Goal: Transaction & Acquisition: Purchase product/service

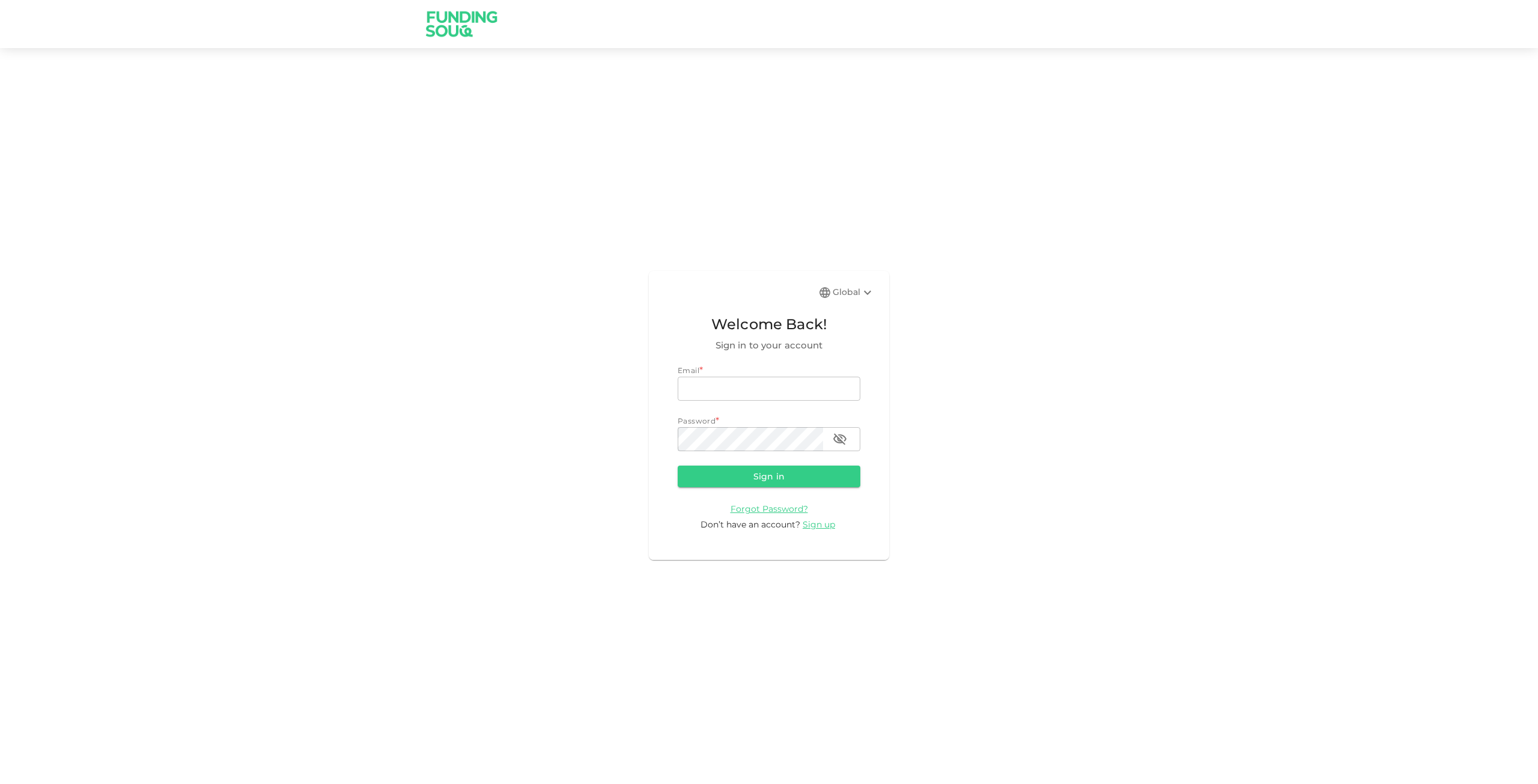
type input "dmiddleton@marinesecure.ae"
click at [792, 466] on button "Sign in" at bounding box center [769, 475] width 182 height 21
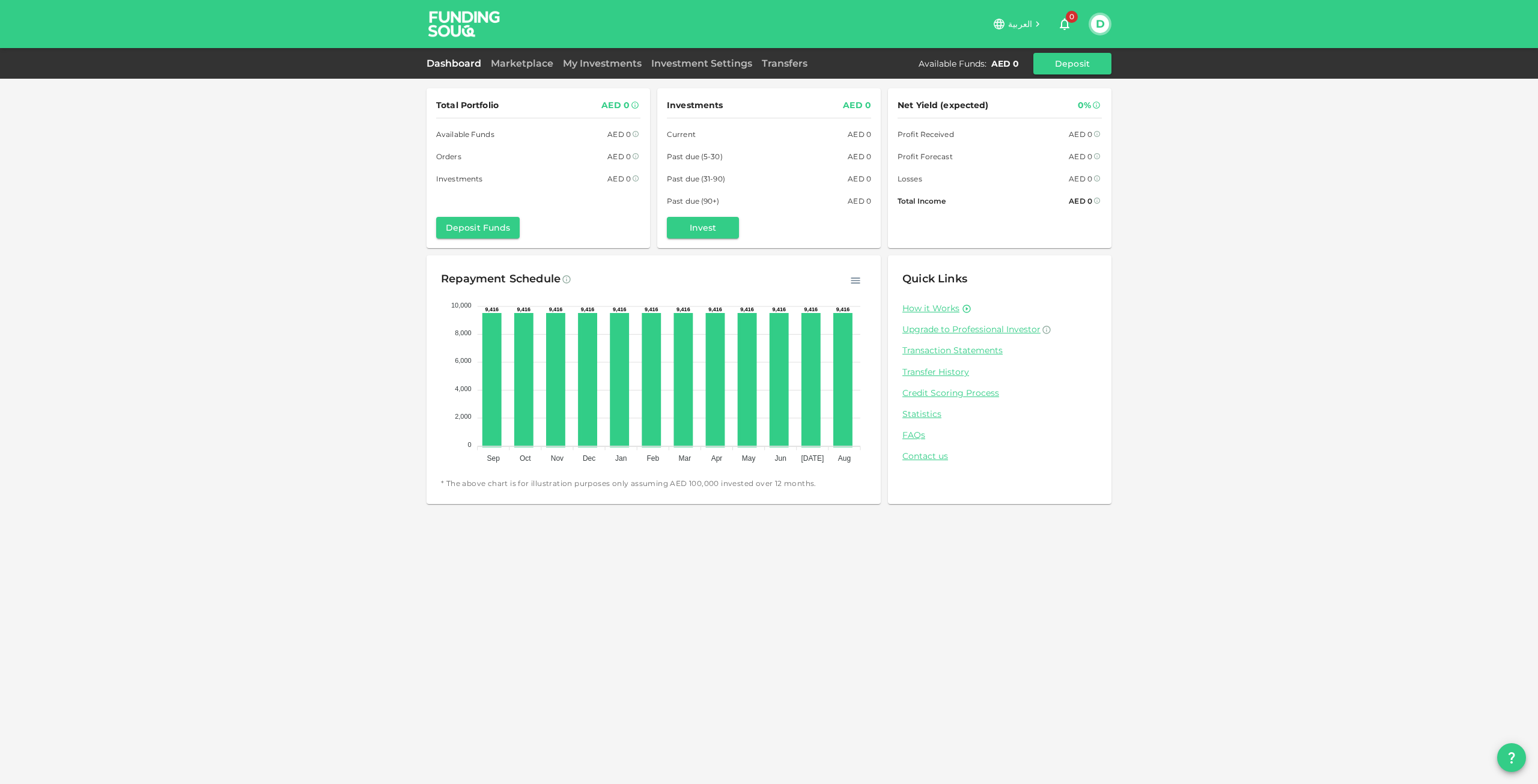
click at [959, 353] on link "Transaction Statements" at bounding box center [999, 351] width 194 height 11
click at [475, 230] on button "Deposit Funds" at bounding box center [478, 227] width 84 height 21
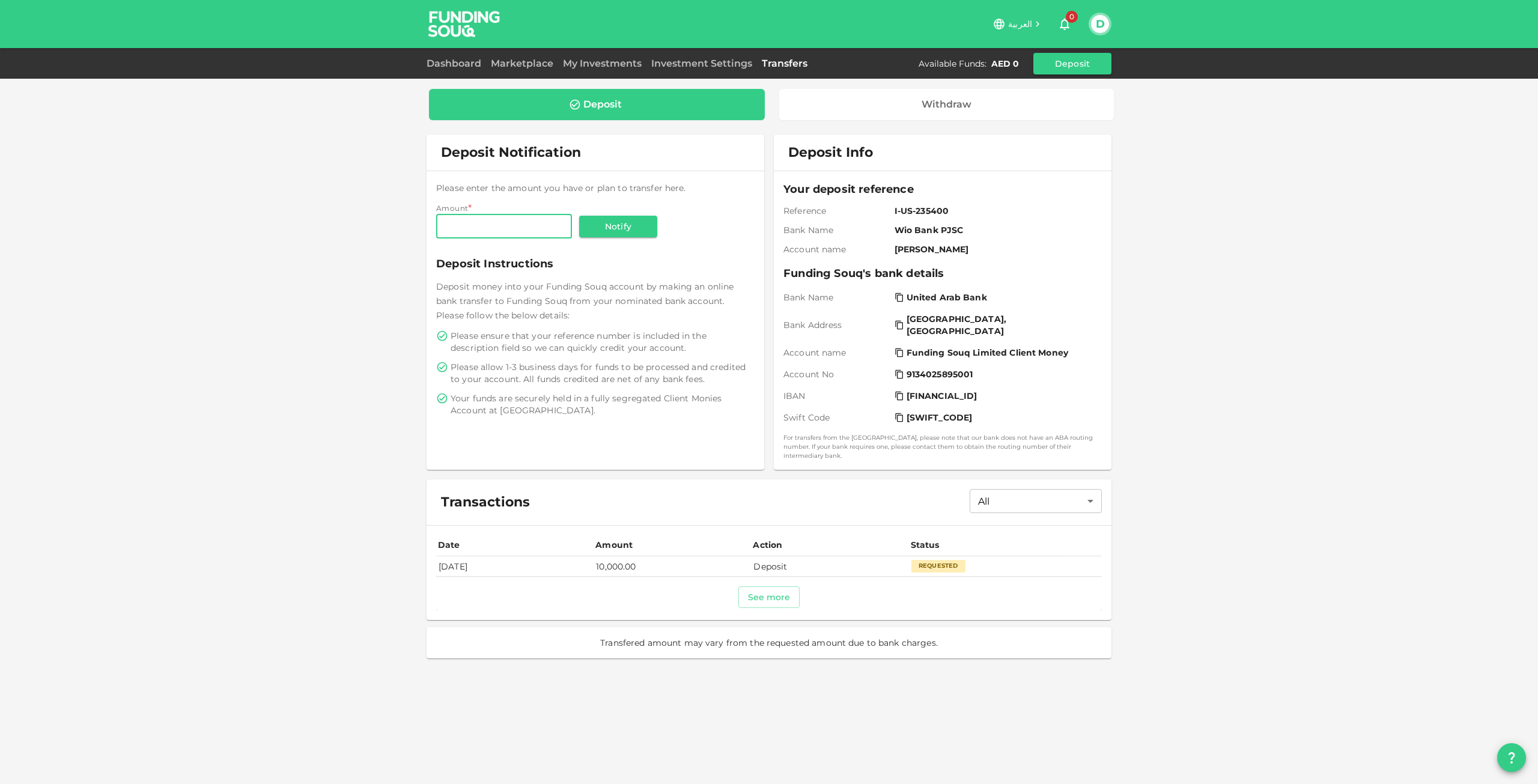
click at [959, 560] on div "Requested" at bounding box center [939, 565] width 54 height 12
click at [457, 556] on td "Aug 13, 2025" at bounding box center [515, 565] width 157 height 20
click at [706, 65] on link "Investment Settings" at bounding box center [702, 63] width 111 height 11
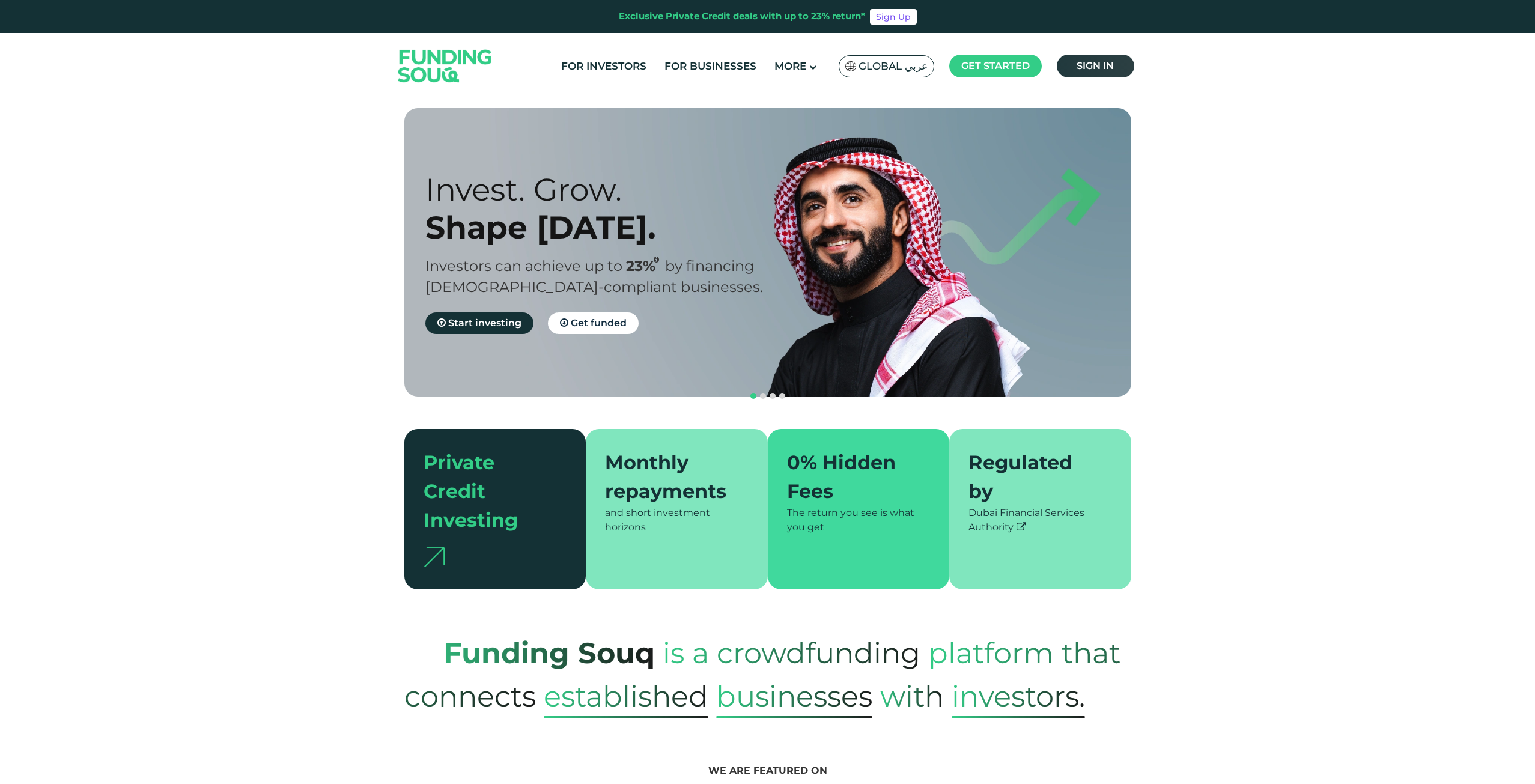
click at [1088, 62] on span "Sign in" at bounding box center [1095, 66] width 37 height 11
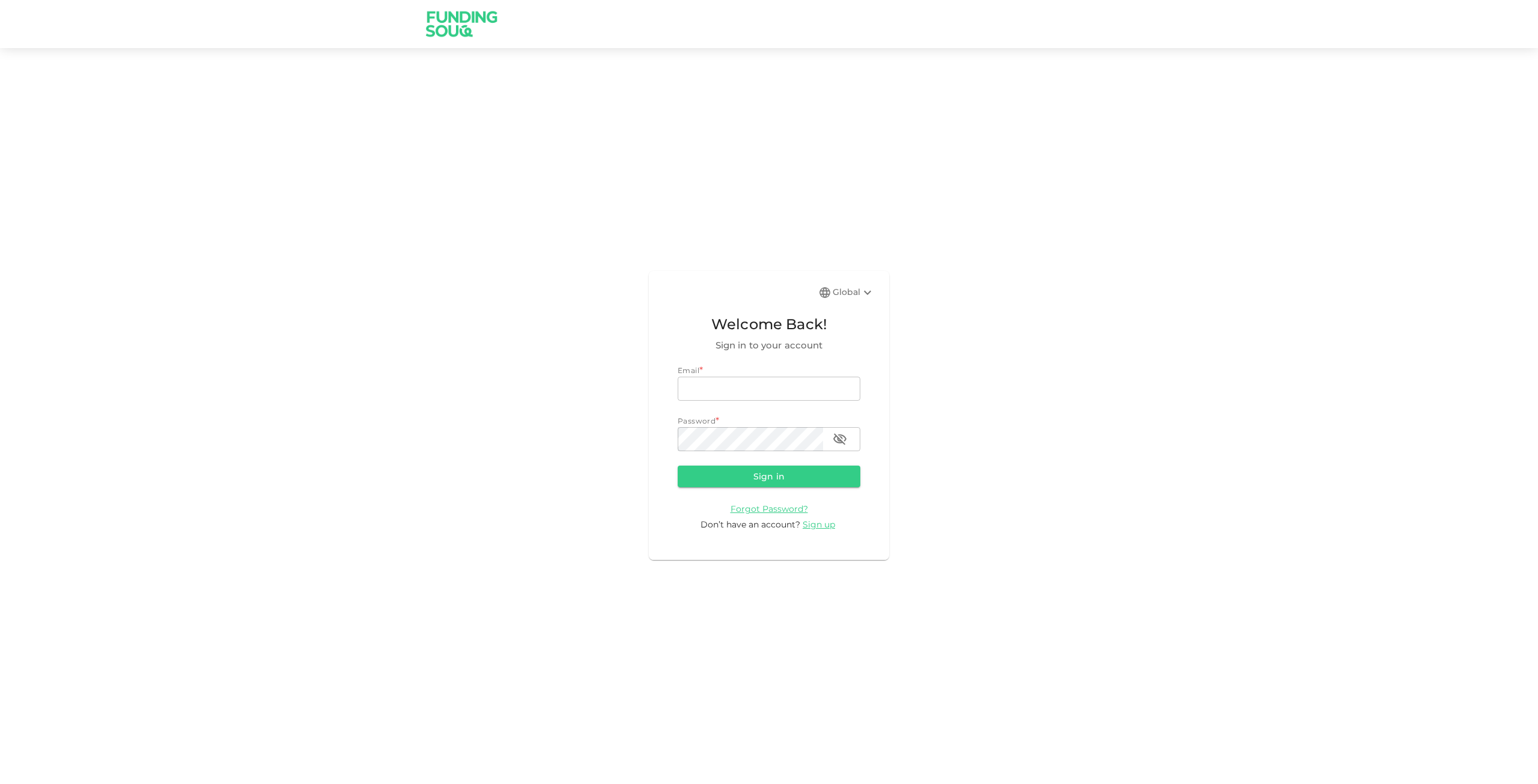
type input "dmiddleton@marinesecure.ae"
click at [776, 472] on button "Sign in" at bounding box center [769, 475] width 182 height 21
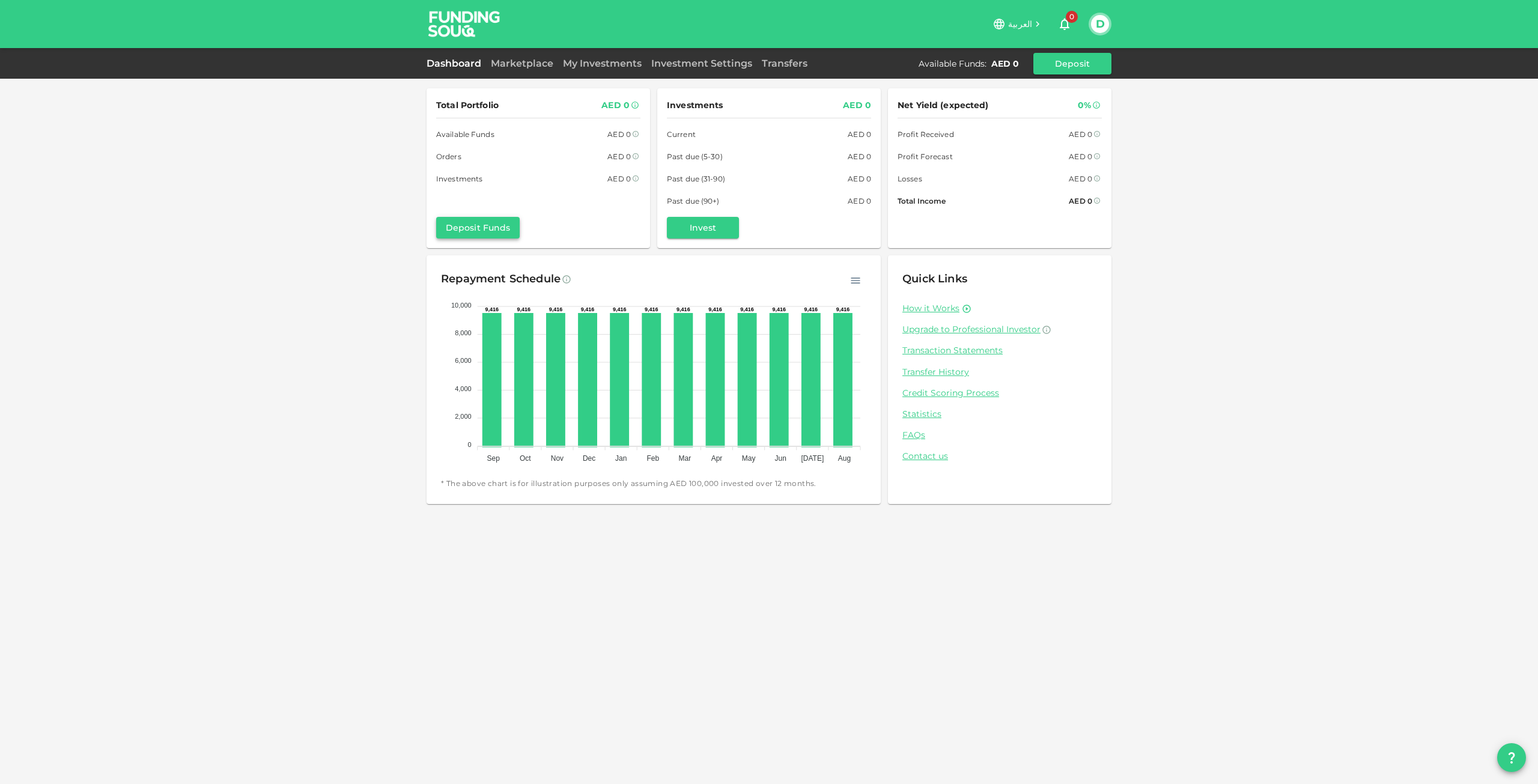
click at [479, 233] on button "Deposit Funds" at bounding box center [478, 227] width 84 height 21
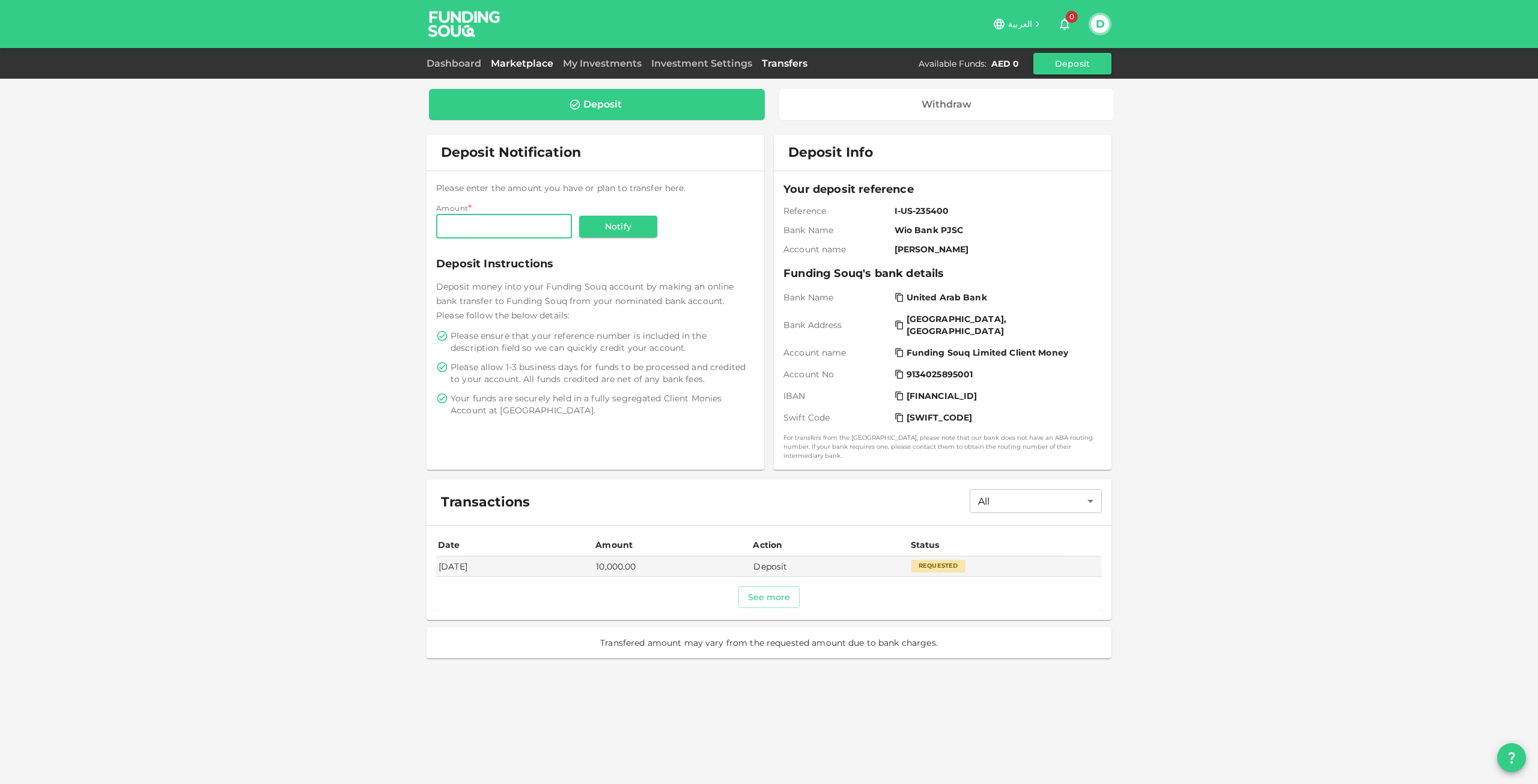
click at [550, 59] on link "Marketplace" at bounding box center [521, 63] width 72 height 11
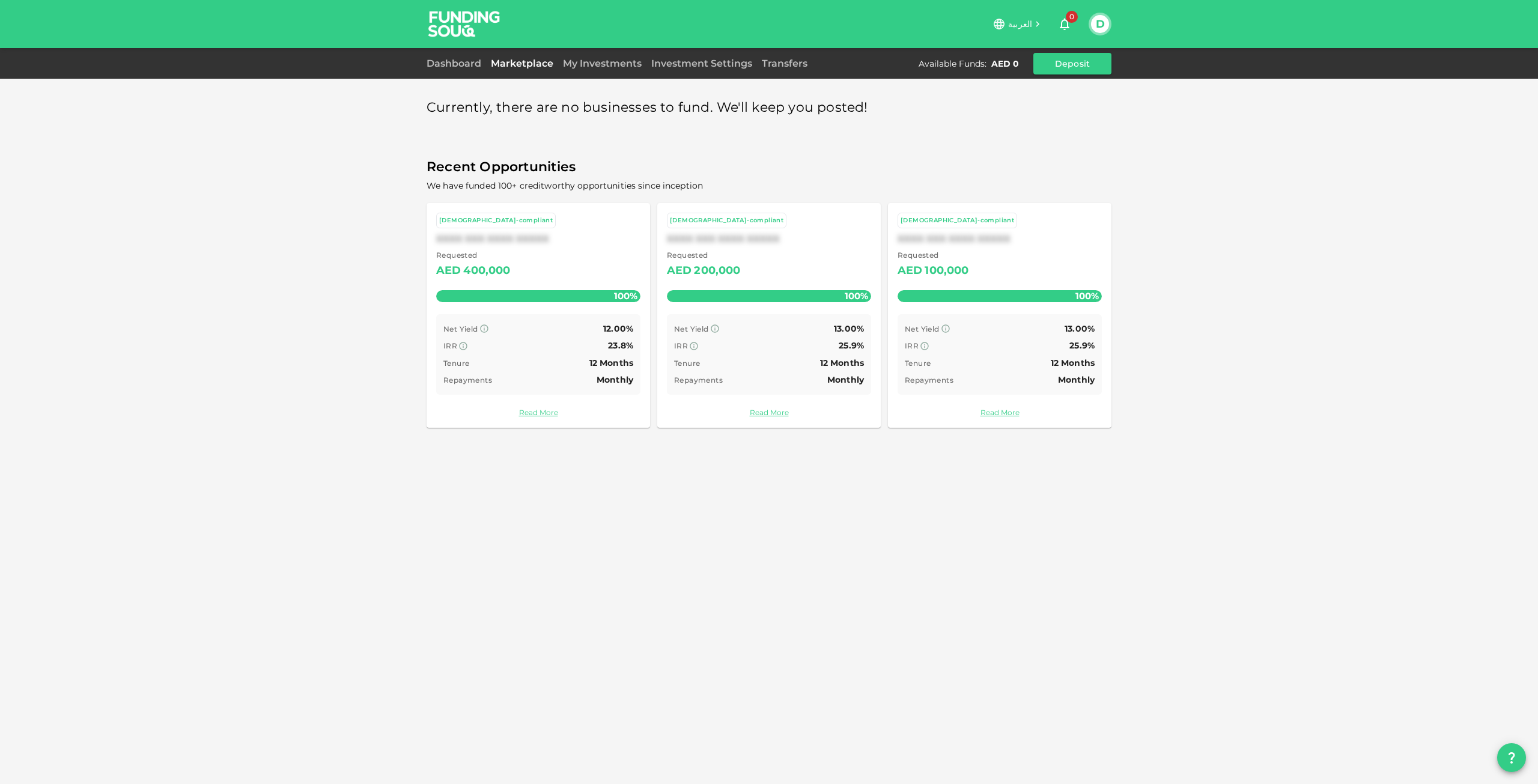
click at [549, 299] on div "100%" at bounding box center [539, 296] width 205 height 12
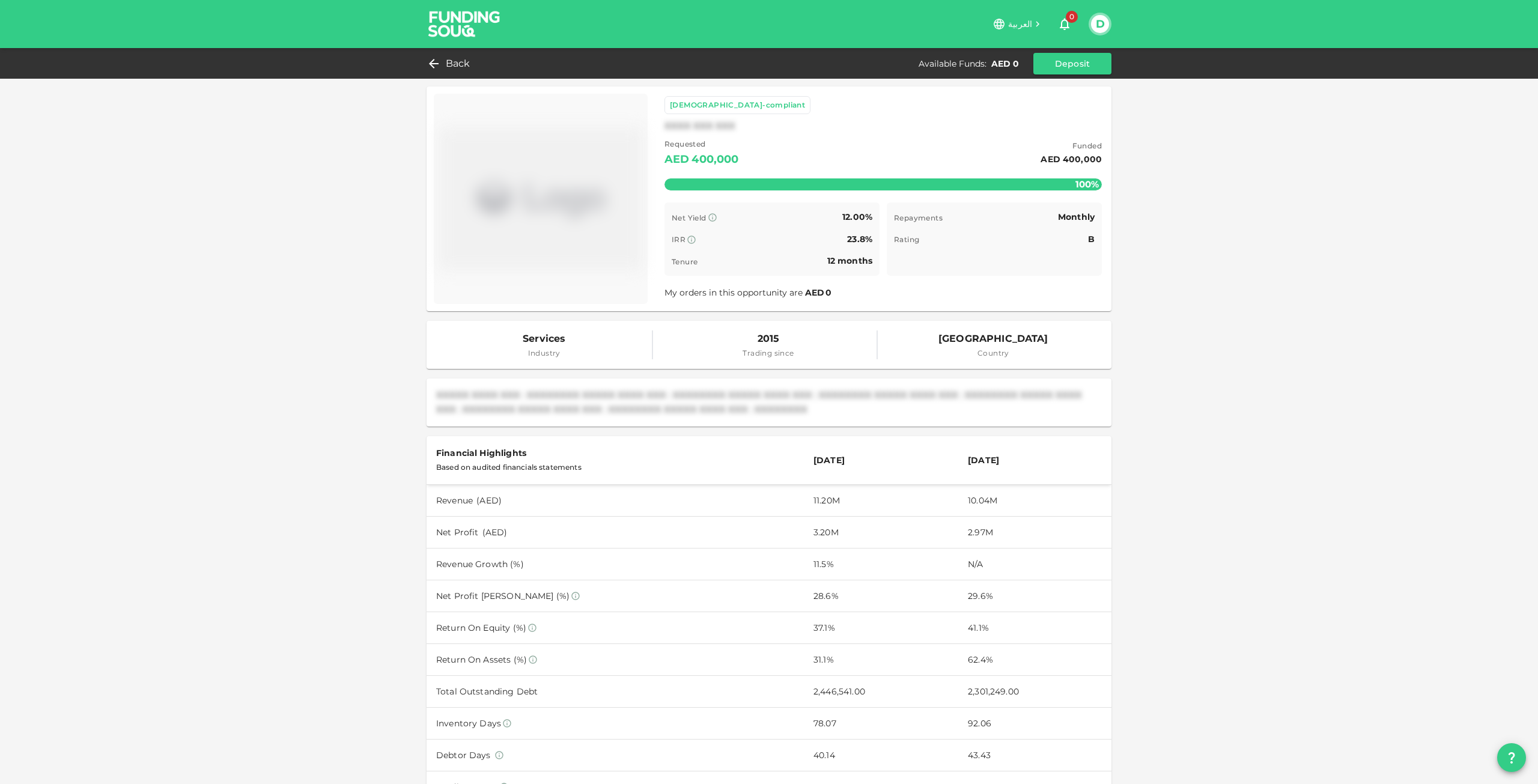
click at [438, 50] on div "Back Available Funds : AED 0 Deposit" at bounding box center [769, 63] width 1538 height 31
click at [442, 57] on div "Back" at bounding box center [450, 63] width 48 height 17
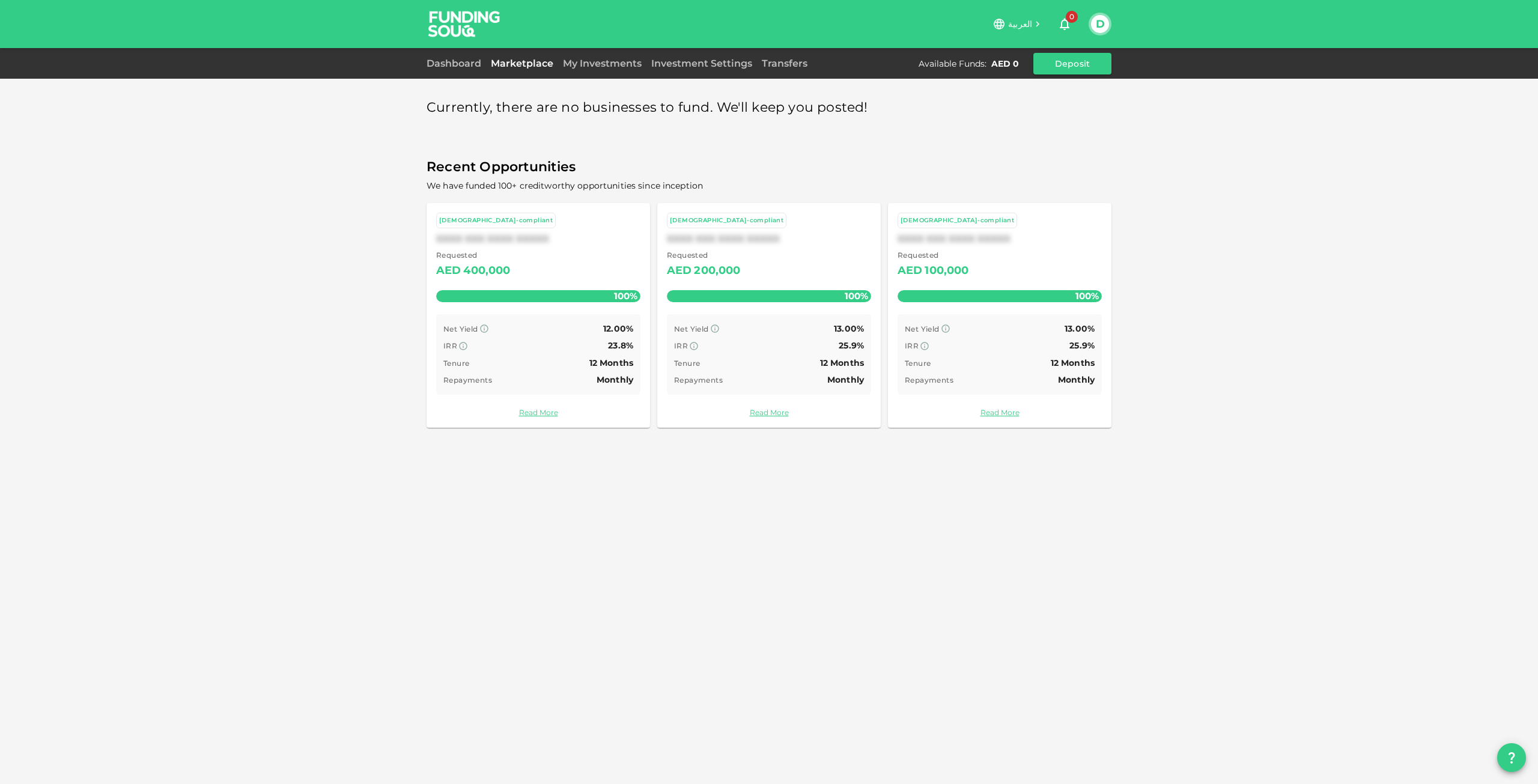
click at [459, 71] on div "Dashboard" at bounding box center [456, 63] width 60 height 14
click at [718, 61] on link "Investment Settings" at bounding box center [702, 63] width 111 height 11
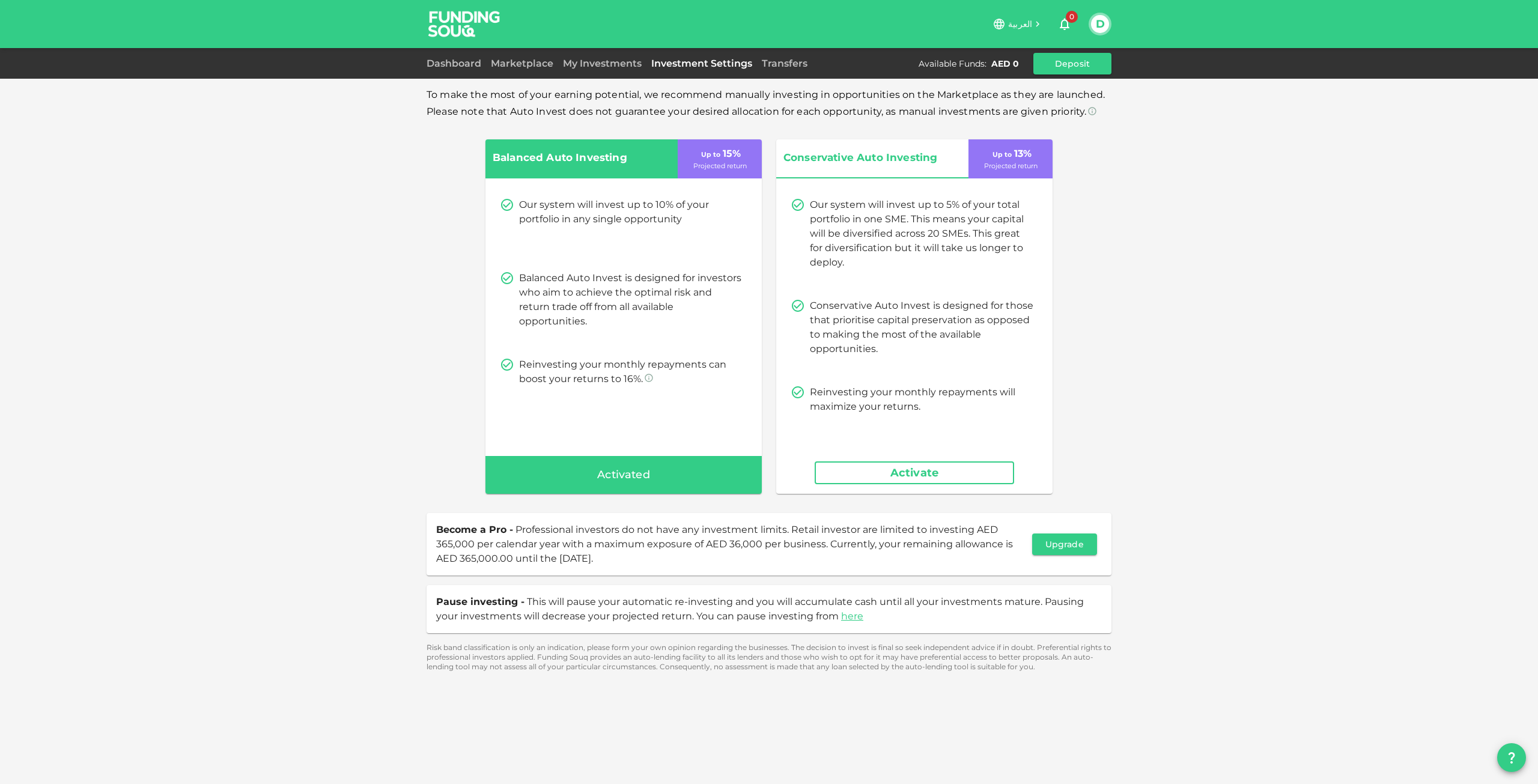
click at [627, 465] on span "Activated" at bounding box center [623, 474] width 53 height 20
